Goal: Task Accomplishment & Management: Use online tool/utility

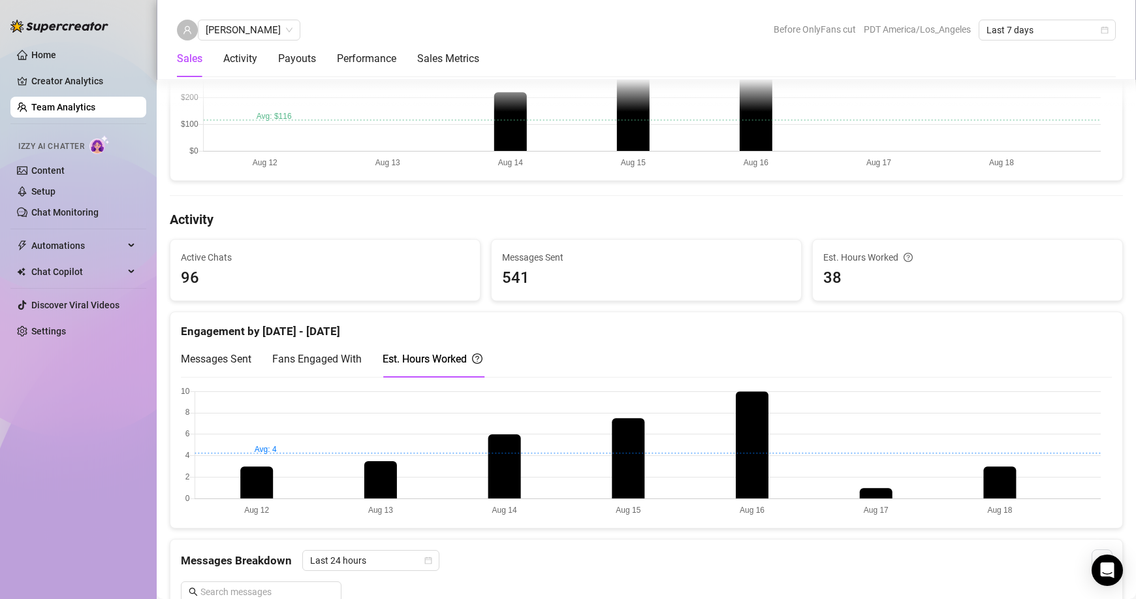
scroll to position [326, 0]
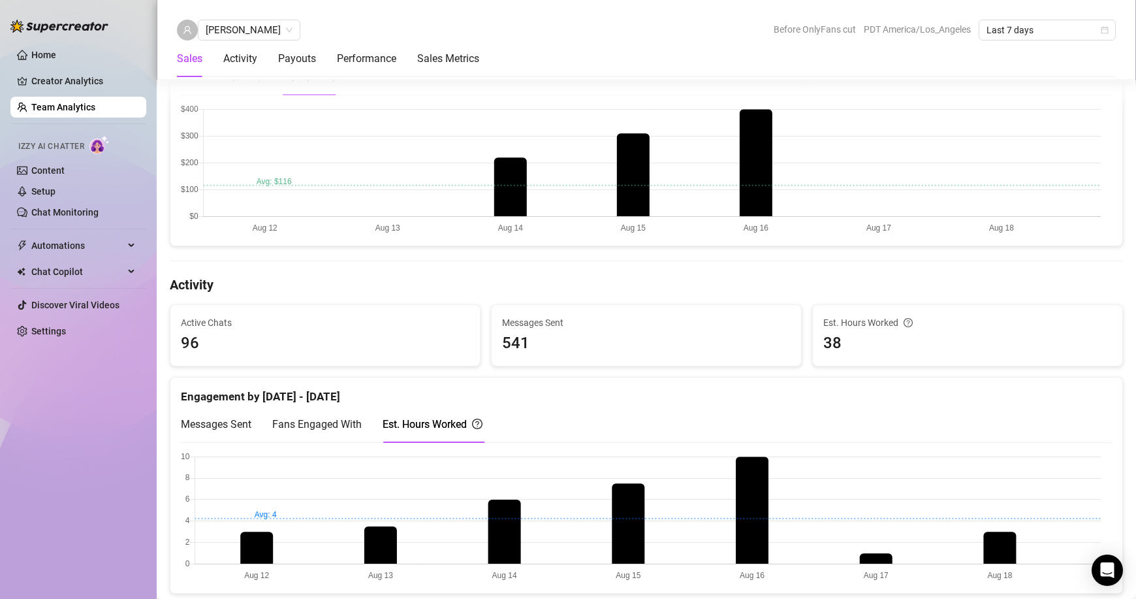
click at [327, 425] on span "Fans Engaged With" at bounding box center [316, 424] width 89 height 12
click at [228, 429] on span "Messages Sent" at bounding box center [216, 424] width 70 height 12
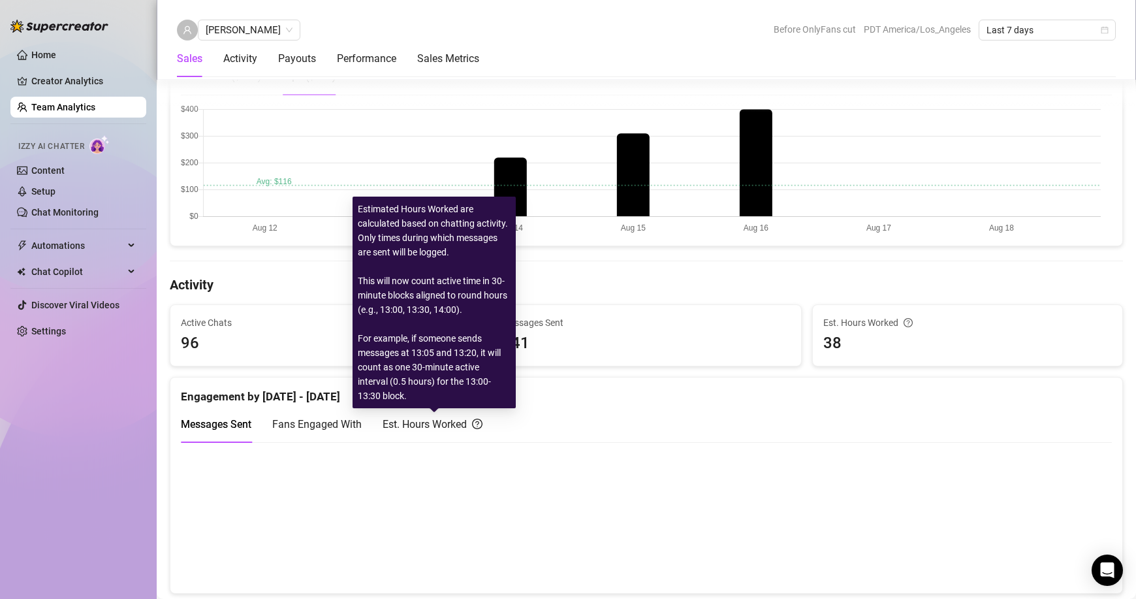
click at [421, 422] on div "Est. Hours Worked" at bounding box center [432, 424] width 100 height 16
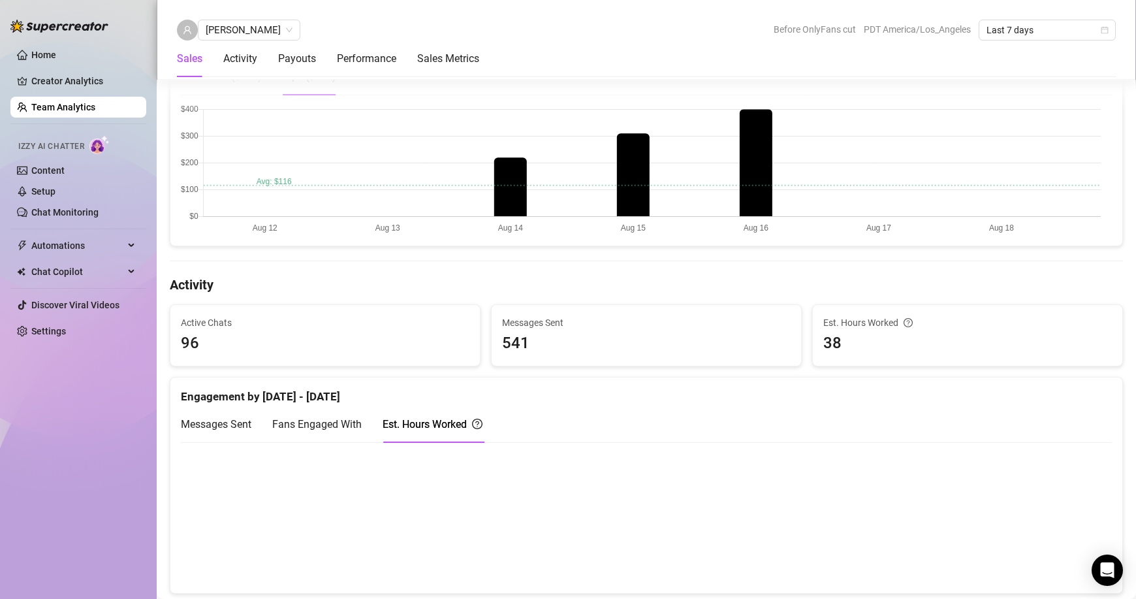
click at [94, 108] on link "Team Analytics" at bounding box center [63, 107] width 64 height 10
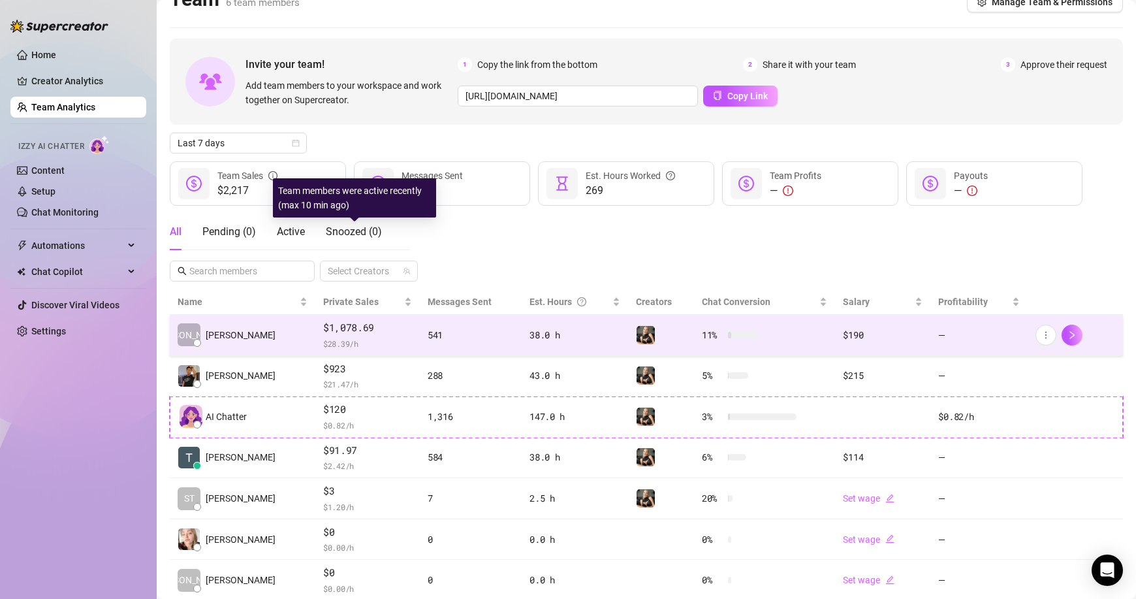
scroll to position [63, 0]
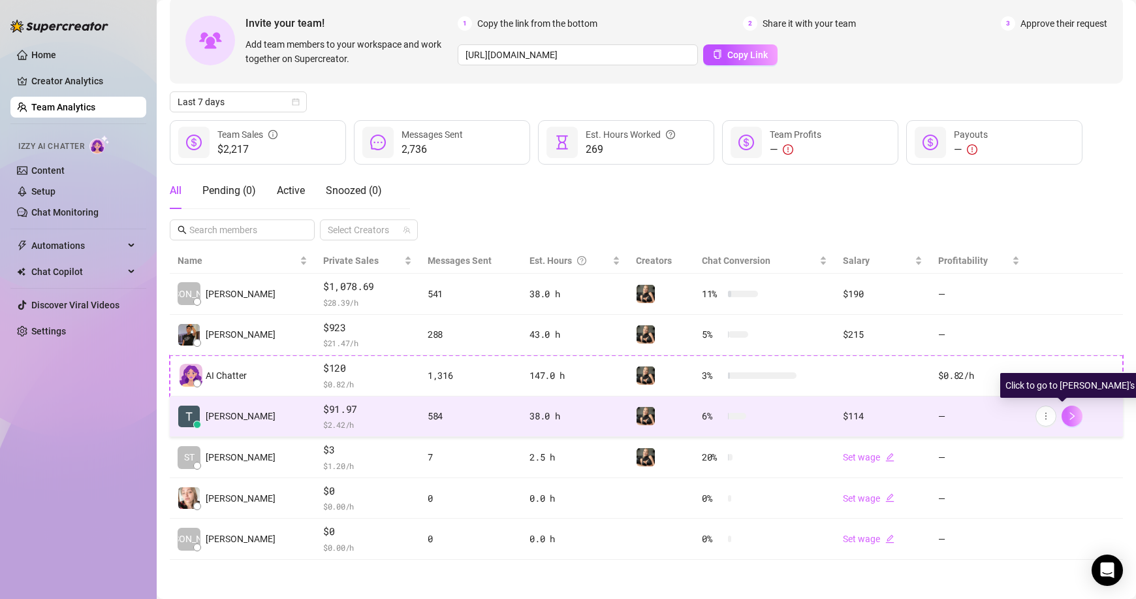
click at [1067, 416] on icon "right" at bounding box center [1071, 415] width 9 height 9
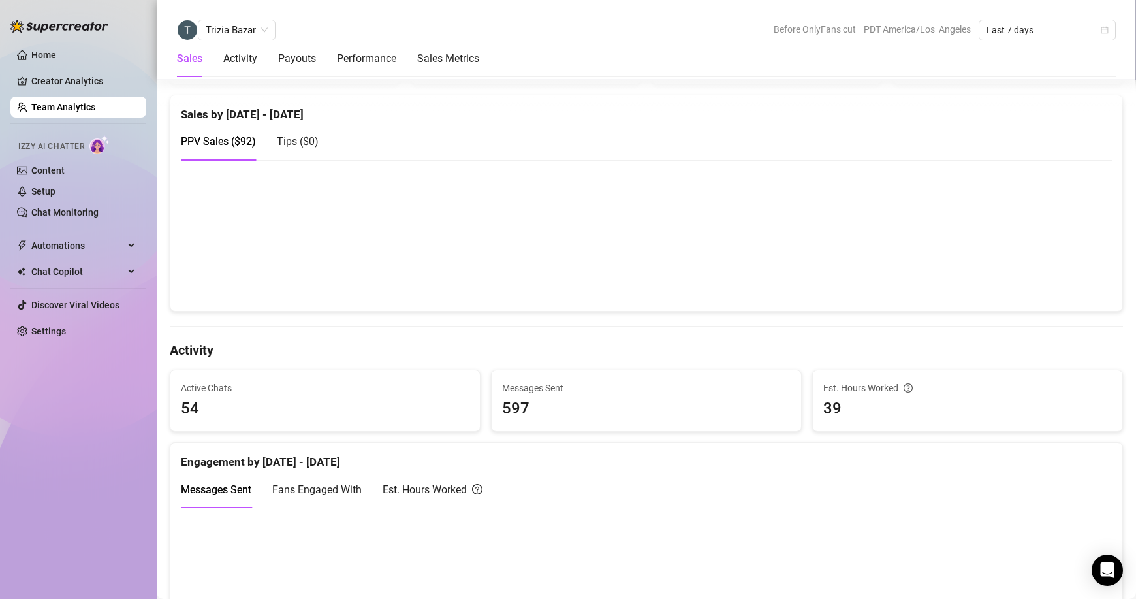
scroll to position [392, 0]
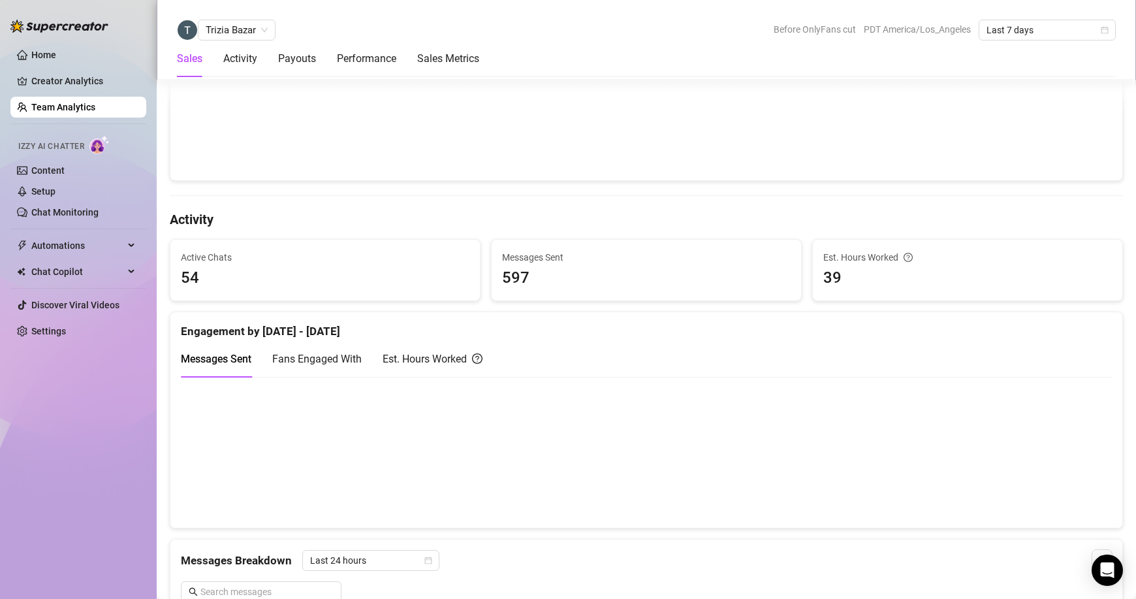
click at [426, 358] on div "Est. Hours Worked" at bounding box center [432, 359] width 100 height 16
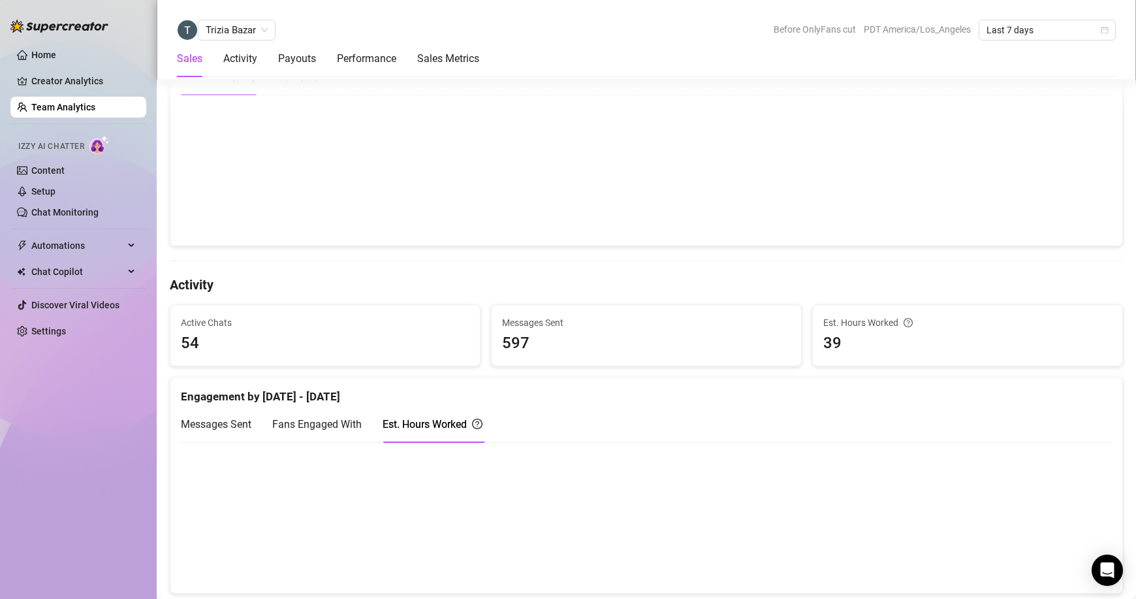
scroll to position [261, 0]
